Goal: Transaction & Acquisition: Purchase product/service

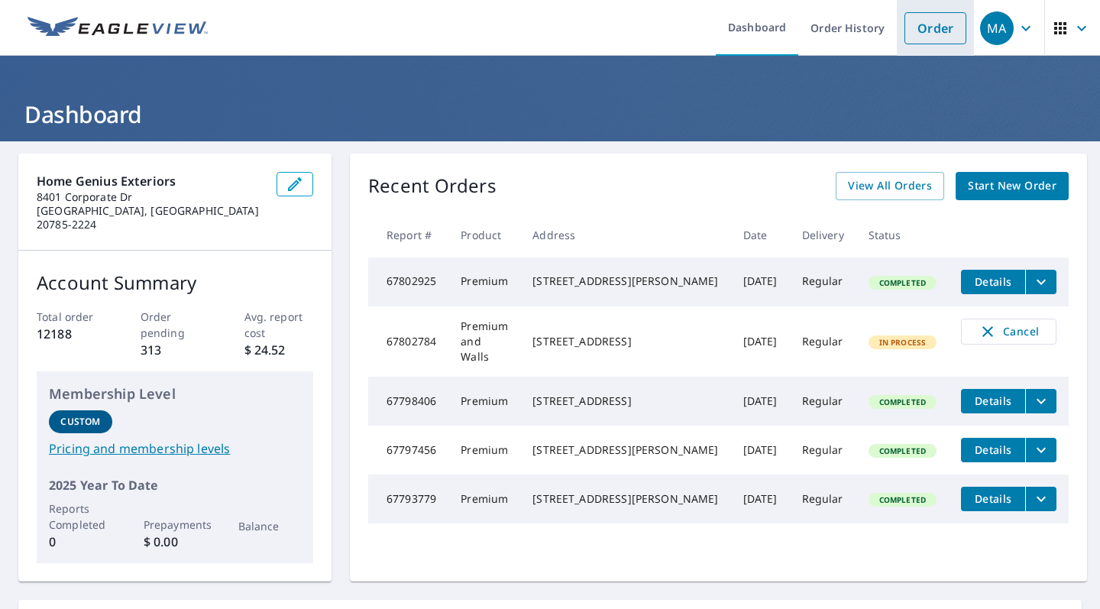
click at [944, 18] on link "Order" at bounding box center [936, 28] width 62 height 32
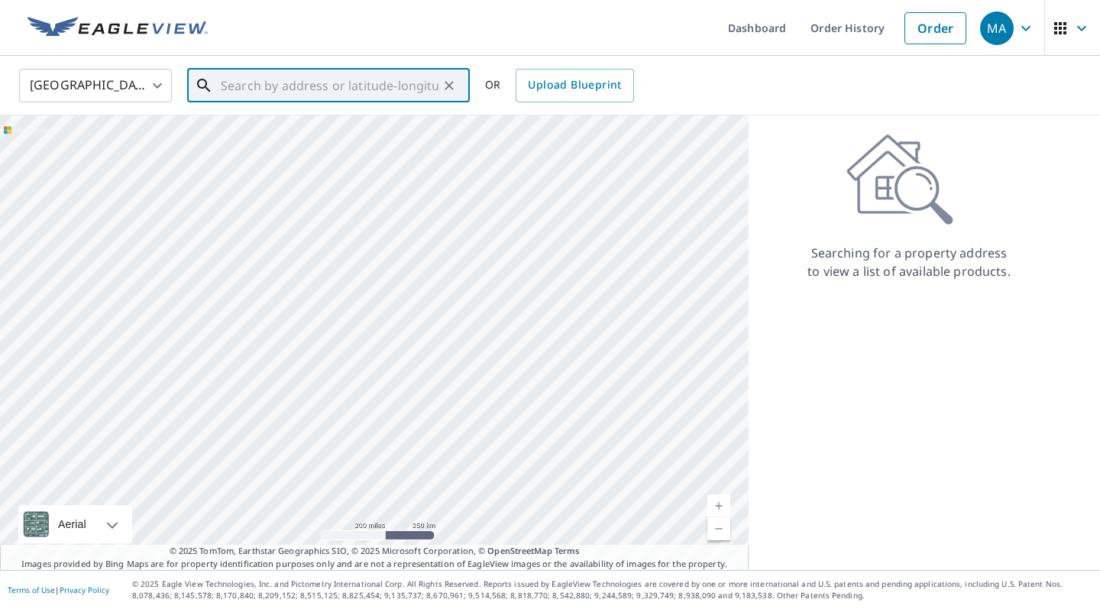
click at [294, 88] on input "text" at bounding box center [330, 85] width 218 height 43
paste input "4305 Hickory Ridge Raleigh, NC 27609"
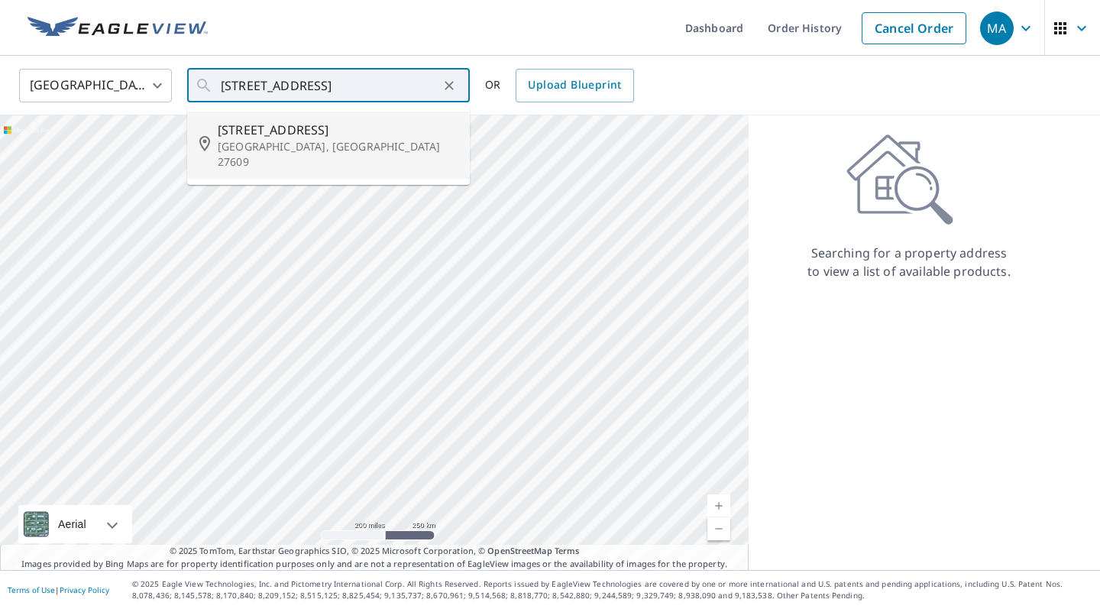
type input "[STREET_ADDRESS][PERSON_NAME]"
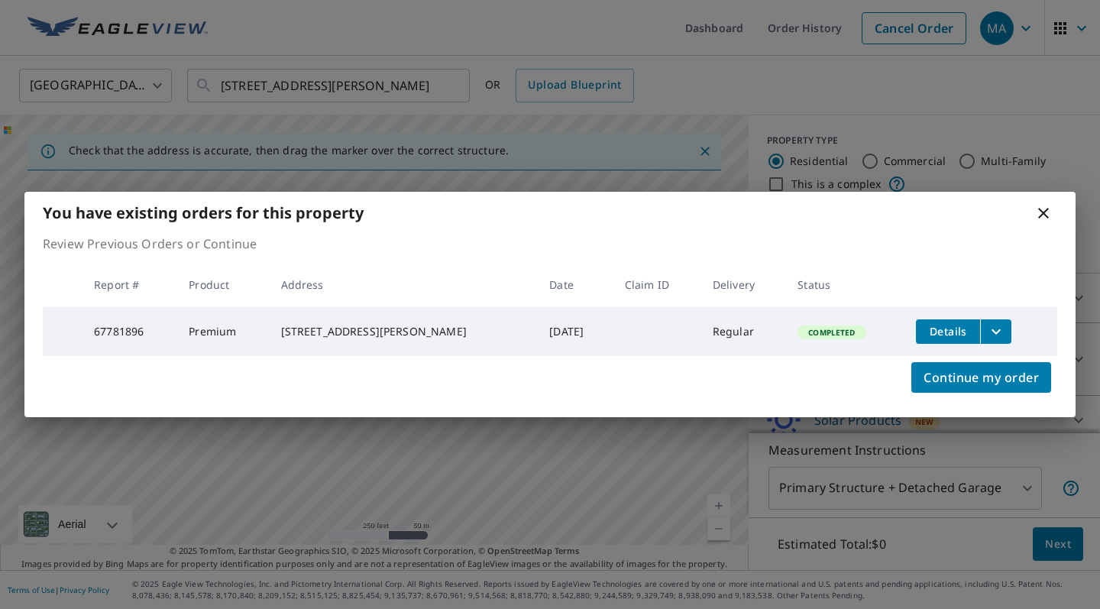
click at [1038, 211] on icon at bounding box center [1043, 213] width 18 height 18
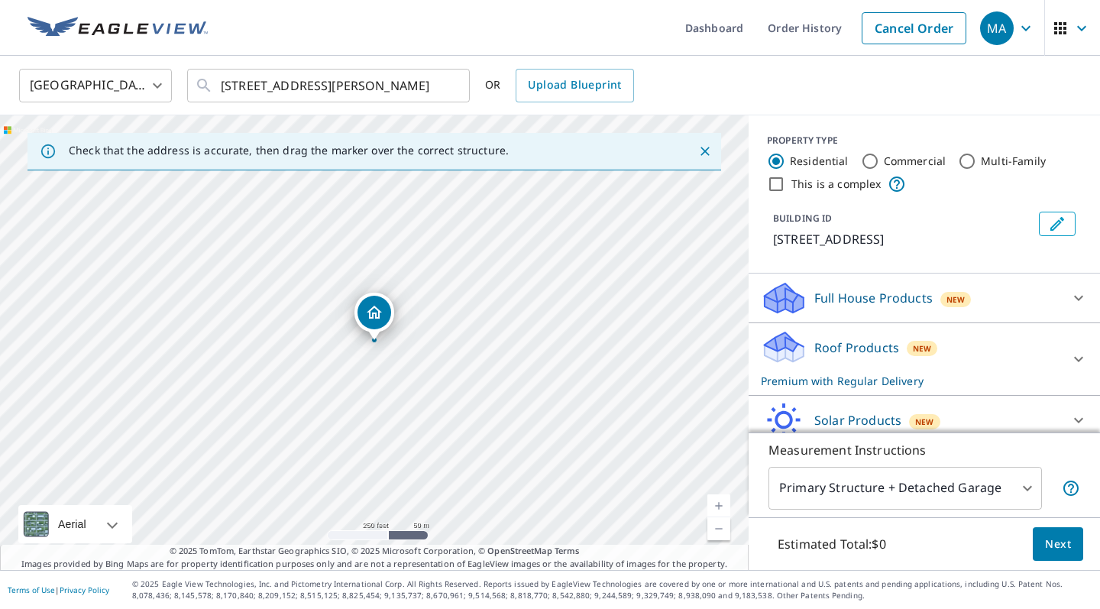
click at [904, 293] on p "Full House Products" at bounding box center [873, 298] width 118 height 18
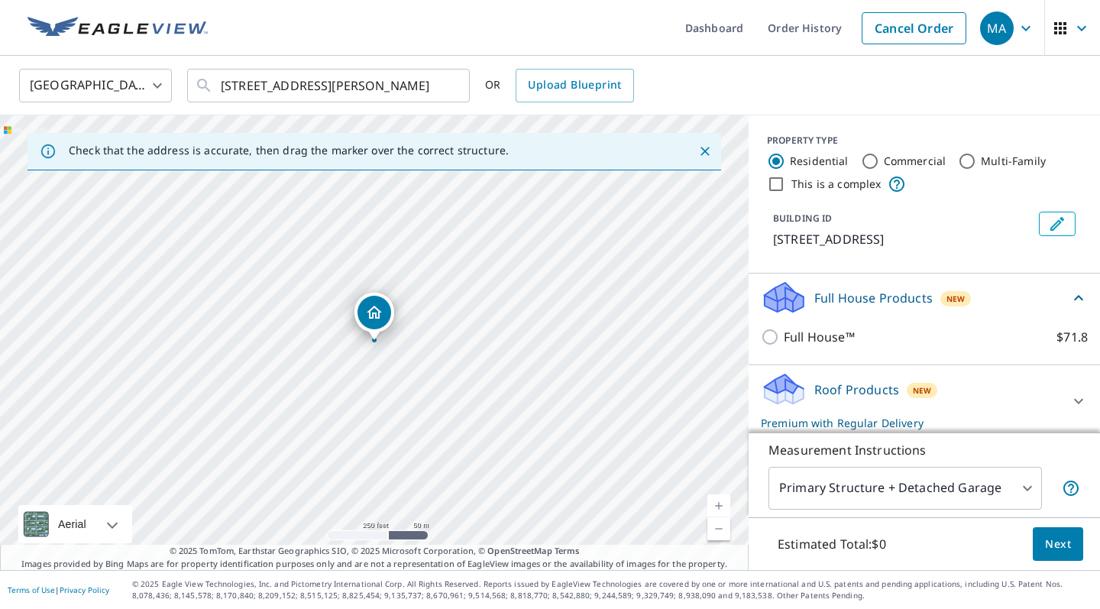
click at [891, 299] on p "Full House Products" at bounding box center [873, 298] width 118 height 18
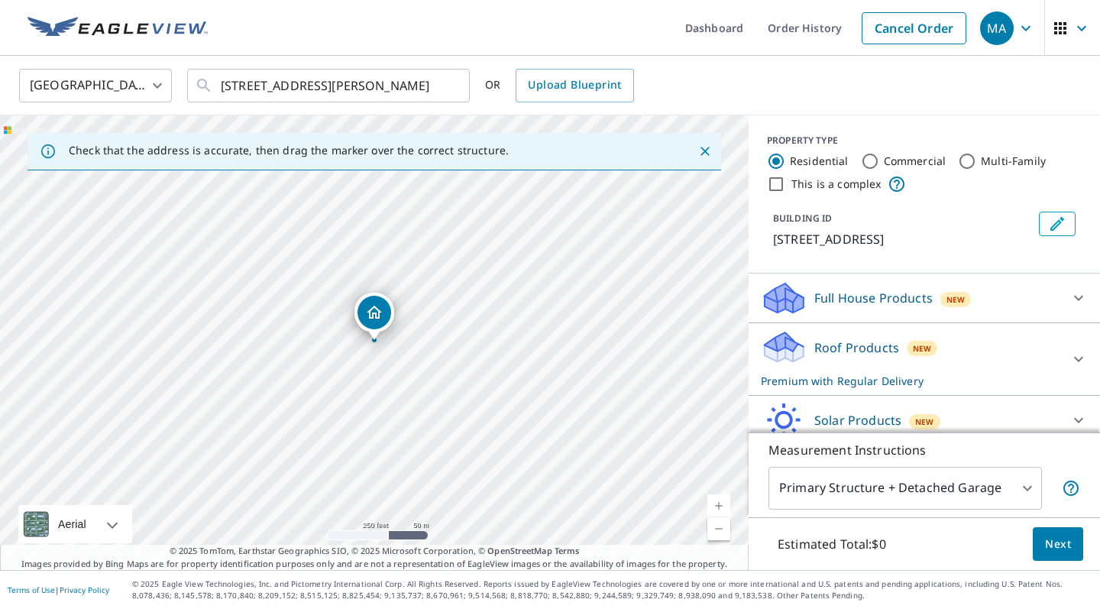
click at [874, 345] on p "Roof Products" at bounding box center [856, 347] width 85 height 18
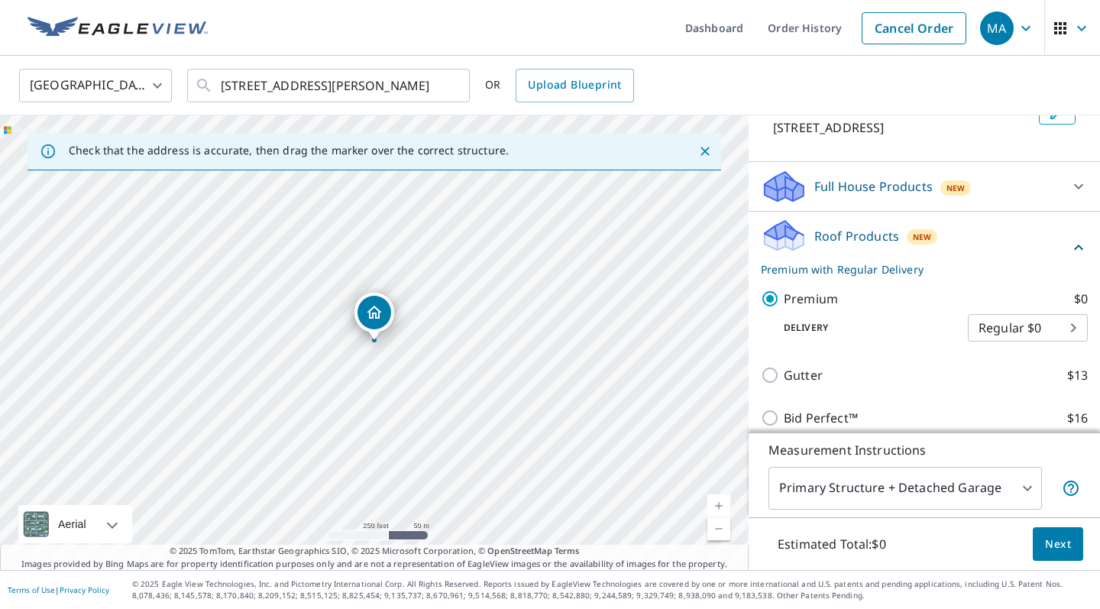
scroll to position [112, 0]
click at [933, 478] on body "MA MA Dashboard Order History Cancel Order MA United States US ​ 4305 Hickory R…" at bounding box center [550, 304] width 1100 height 609
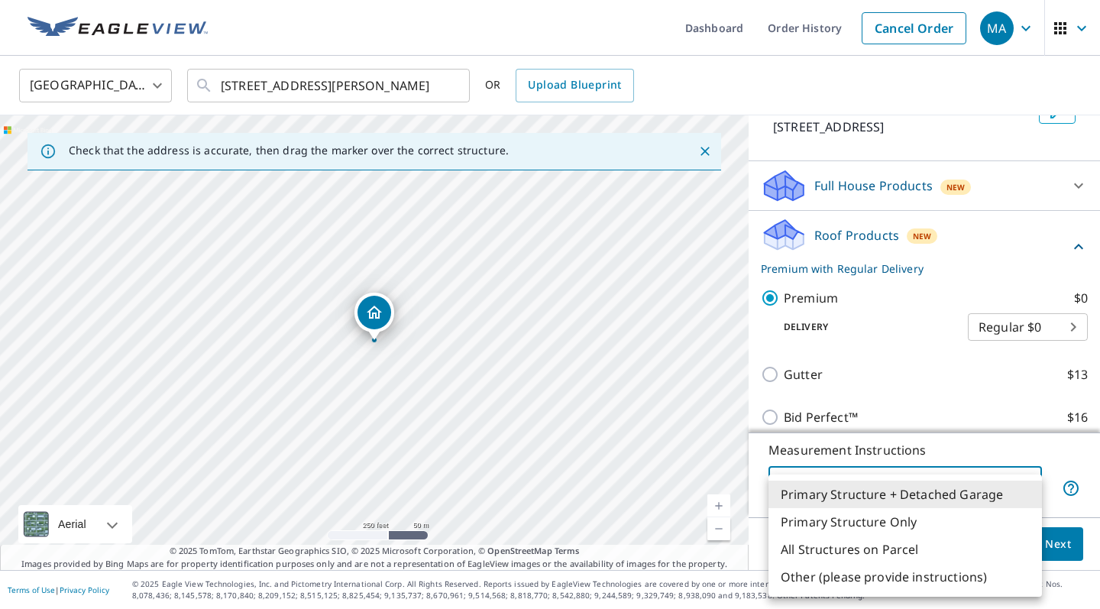
click at [884, 521] on li "Primary Structure Only" at bounding box center [906, 522] width 274 height 28
type input "2"
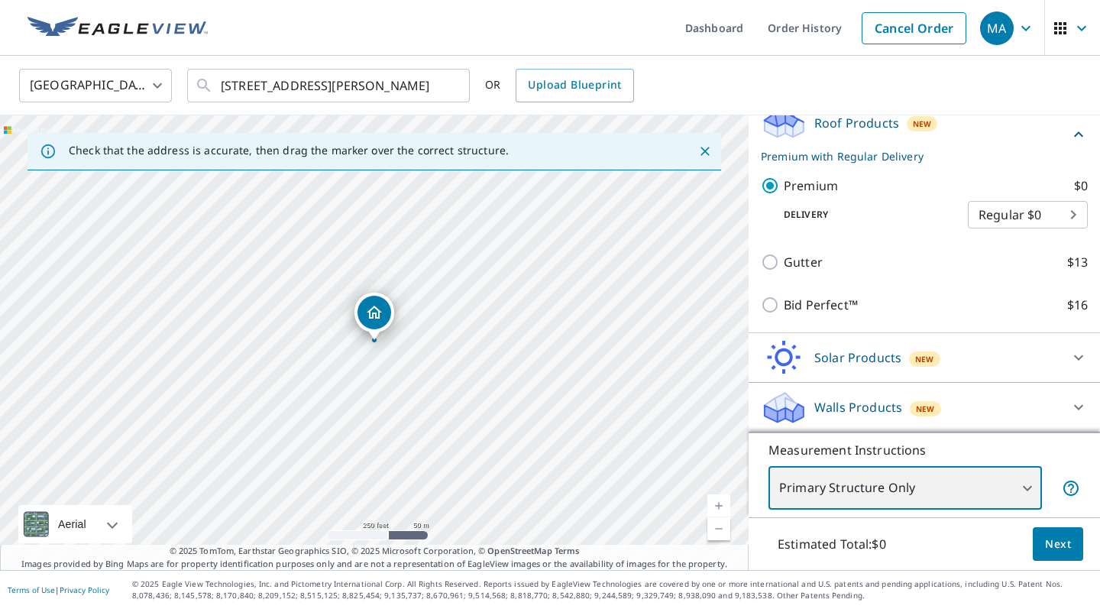
scroll to position [0, 0]
click at [1044, 547] on button "Next" at bounding box center [1058, 544] width 50 height 34
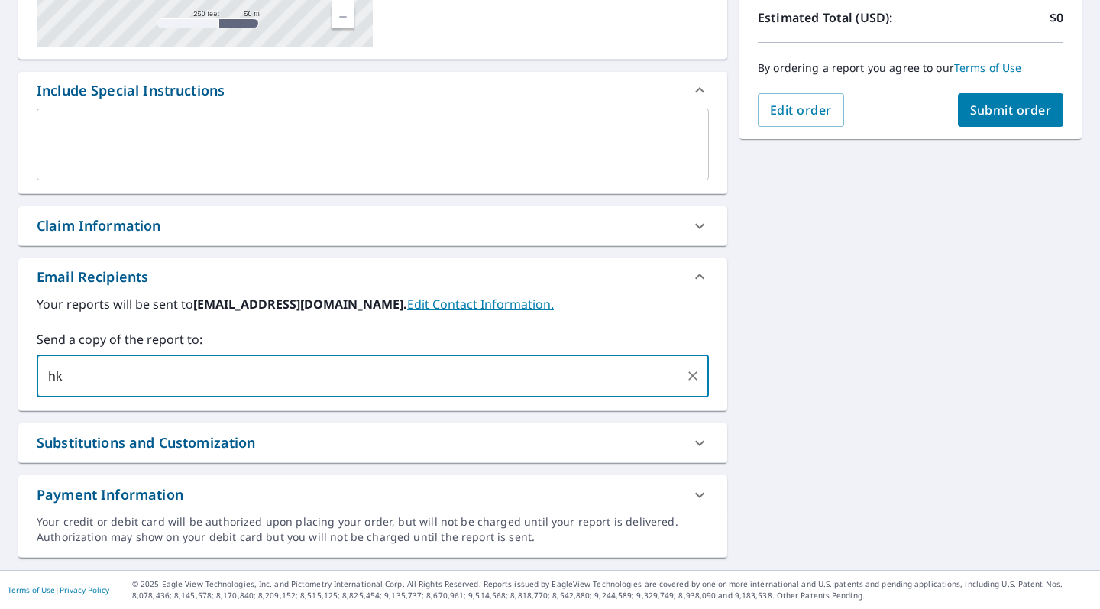
type input "h"
type input "hkenne"
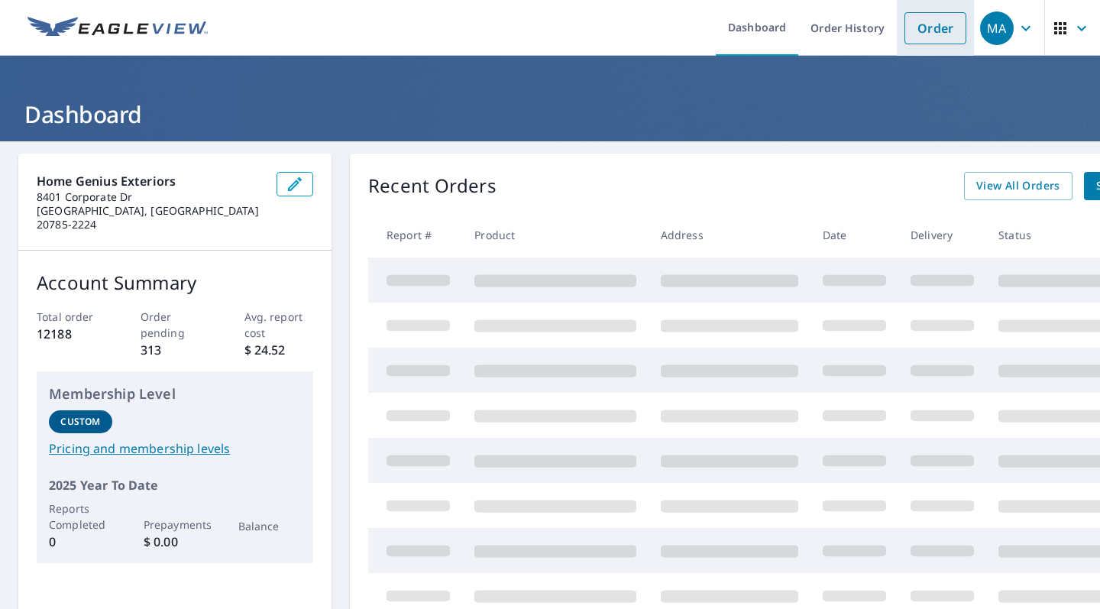
click at [930, 32] on link "Order" at bounding box center [936, 28] width 62 height 32
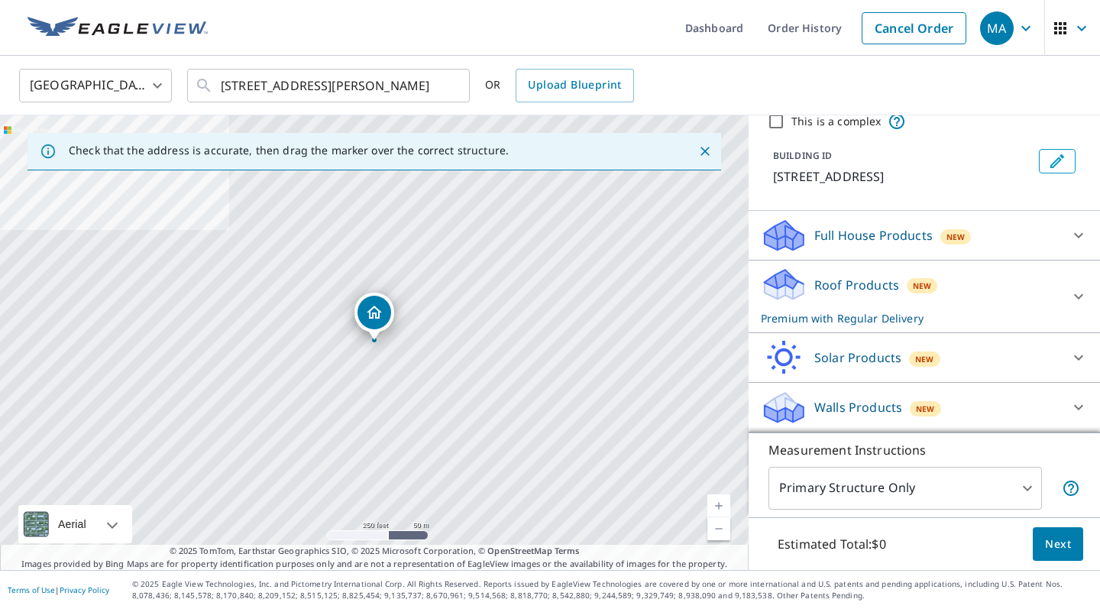
scroll to position [63, 0]
click at [863, 279] on p "Roof Products" at bounding box center [856, 285] width 85 height 18
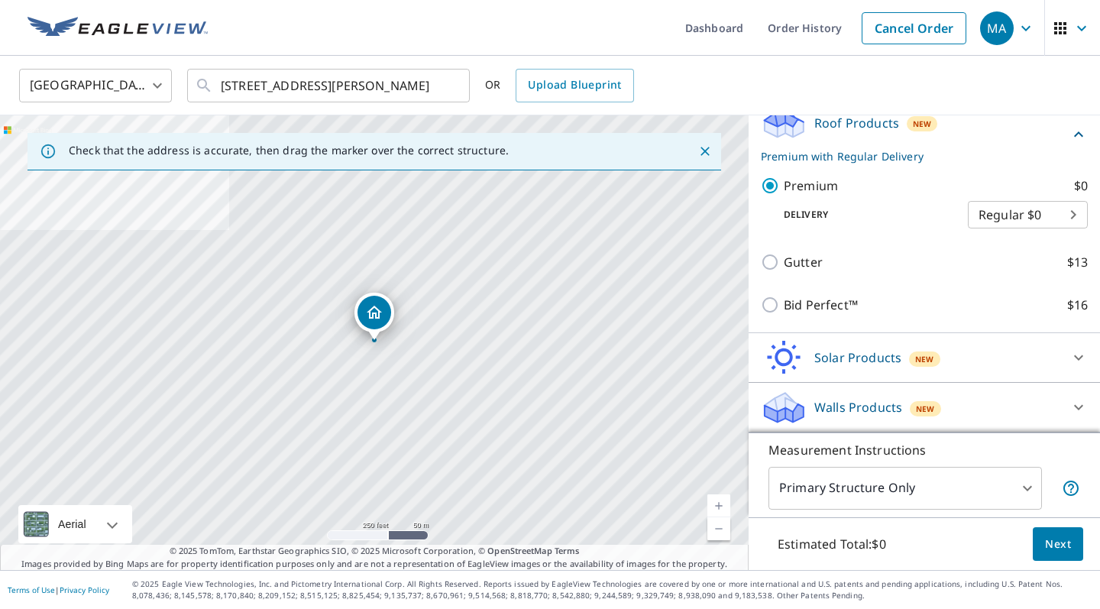
scroll to position [225, 0]
click at [1053, 542] on span "Next" at bounding box center [1058, 544] width 26 height 19
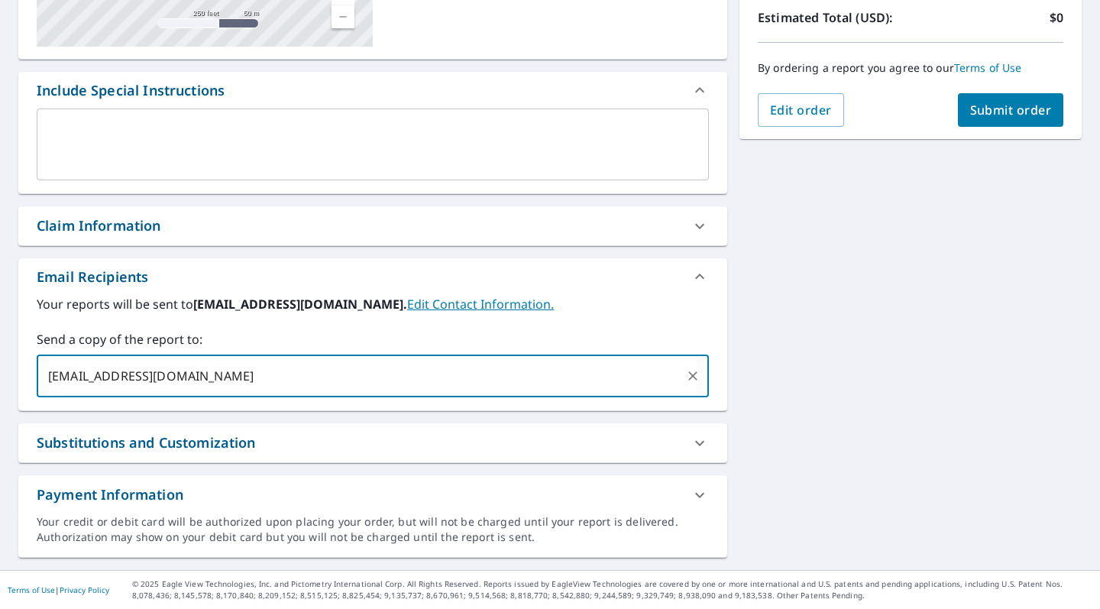
type input "hkennedy@homegeniusexteriors.com"
checkbox input "true"
type input "S"
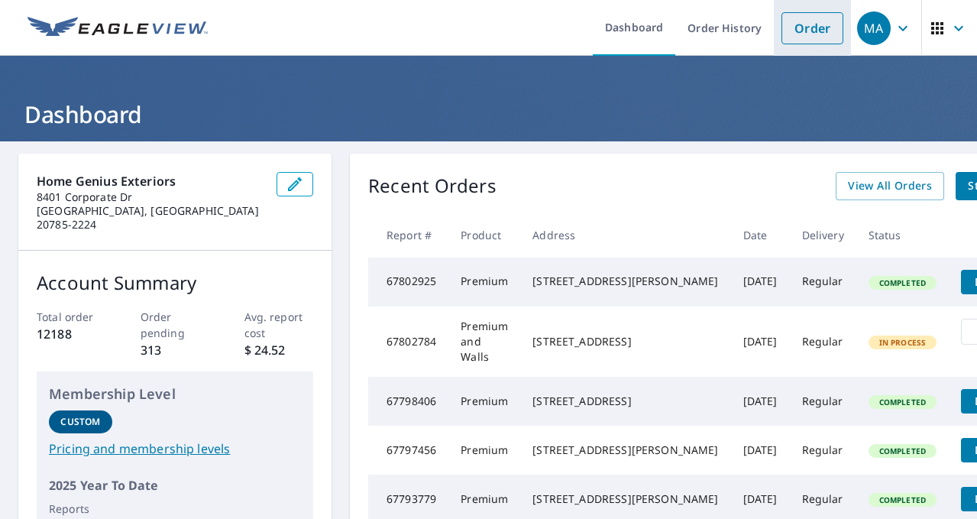
click at [794, 30] on link "Order" at bounding box center [813, 28] width 62 height 32
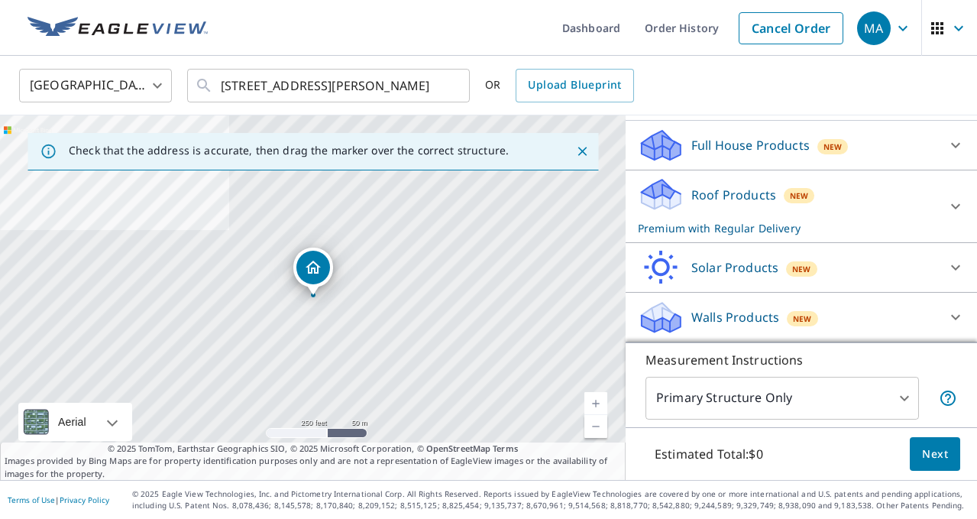
scroll to position [153, 0]
click at [750, 189] on p "Roof Products" at bounding box center [733, 195] width 85 height 18
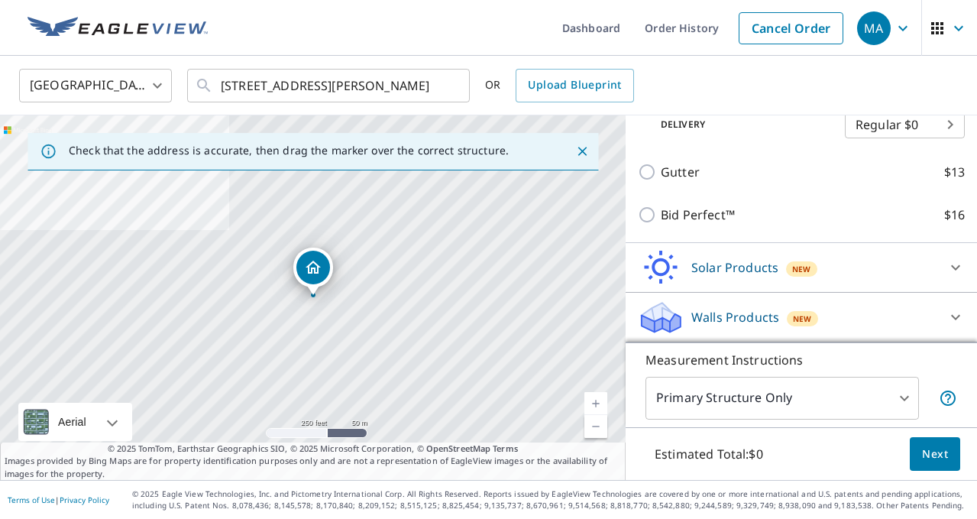
scroll to position [315, 0]
click at [939, 464] on button "Next" at bounding box center [935, 454] width 50 height 34
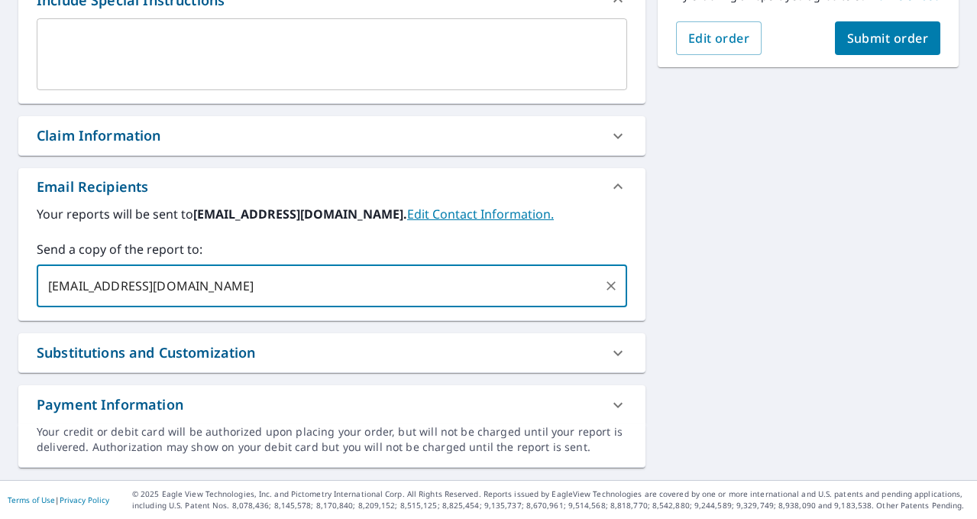
type input "[EMAIL_ADDRESS]"
checkbox input "true"
type input "s"
click at [277, 287] on input "s" at bounding box center [378, 285] width 435 height 29
click at [155, 289] on icon at bounding box center [149, 285] width 12 height 17
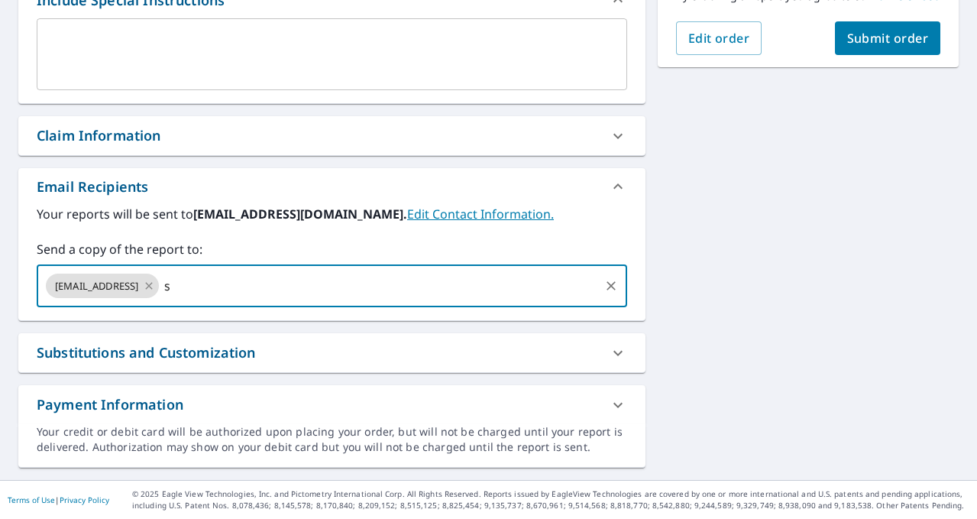
checkbox input "true"
type input "[EMAIL_ADDRESS][DOMAIN_NAME]"
checkbox input "true"
type input "s"
paste input "[PERSON_NAME]"
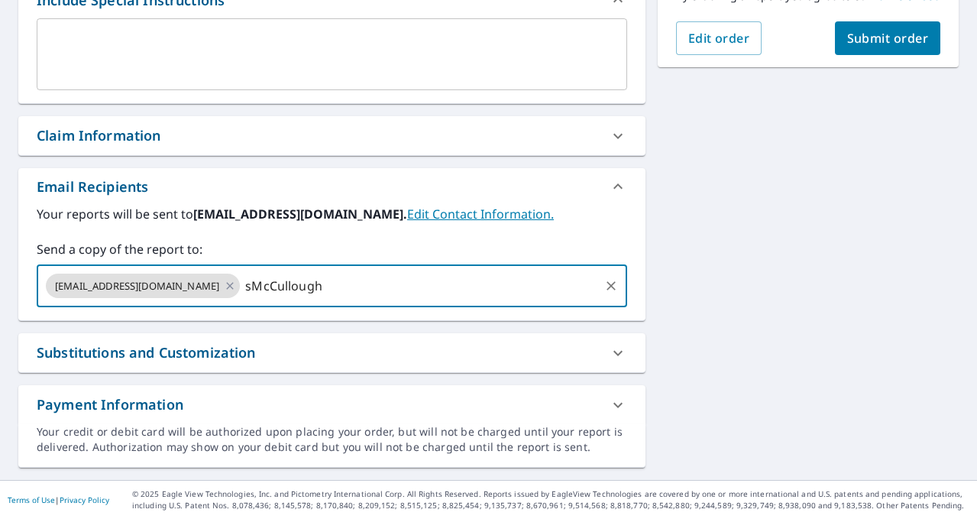
click at [284, 287] on input "sMcCullough" at bounding box center [419, 285] width 355 height 29
click at [298, 290] on input "smcCullough" at bounding box center [419, 285] width 355 height 29
click at [343, 288] on input "smccullough" at bounding box center [419, 285] width 355 height 29
type input "[EMAIL_ADDRESS][DOMAIN_NAME]"
checkbox input "true"
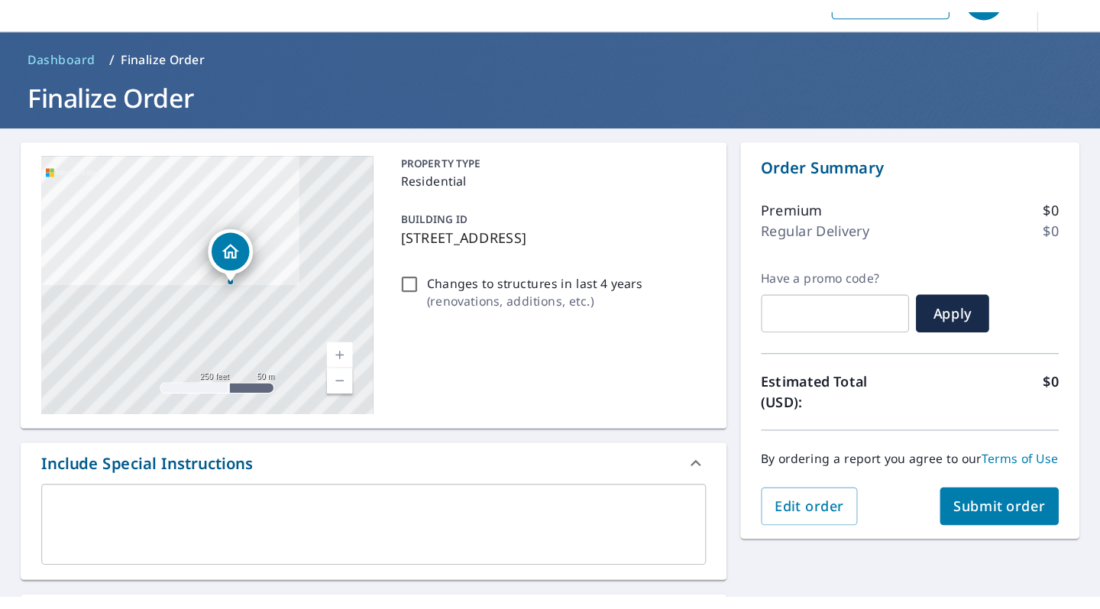
scroll to position [348, 0]
